Goal: Task Accomplishment & Management: Complete application form

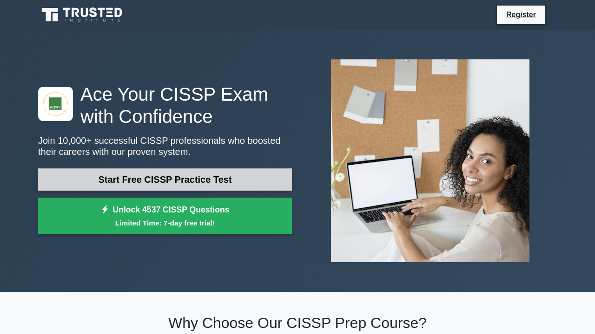
click at [105, 175] on link "Start Free CISSP Practice Test" at bounding box center [165, 180] width 254 height 22
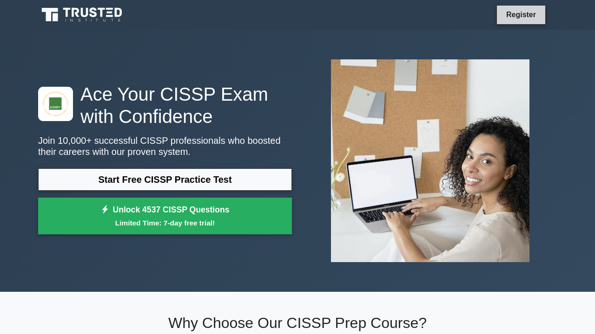
click at [504, 13] on link "Register" at bounding box center [520, 15] width 41 height 12
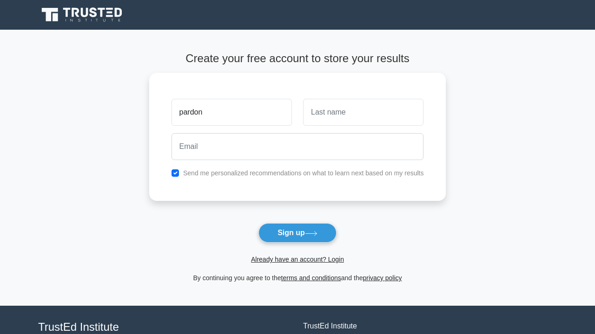
type input "pardon"
click at [403, 106] on input "text" at bounding box center [363, 110] width 120 height 27
